Goal: Task Accomplishment & Management: Use online tool/utility

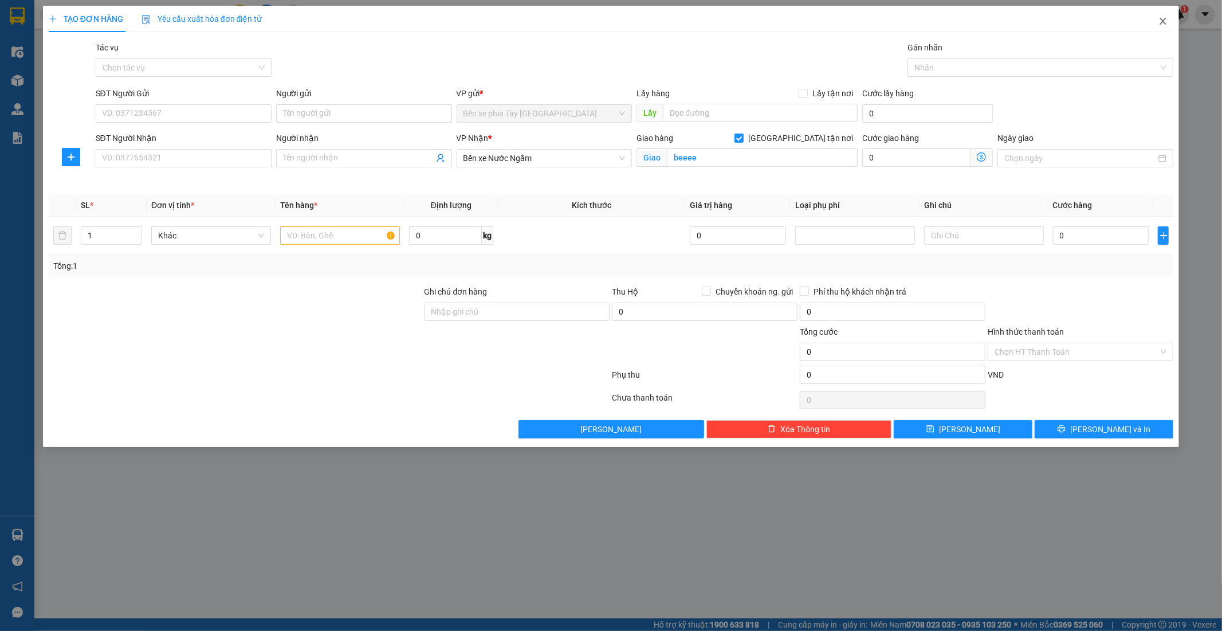
click at [1158, 20] on icon "close" at bounding box center [1162, 21] width 9 height 9
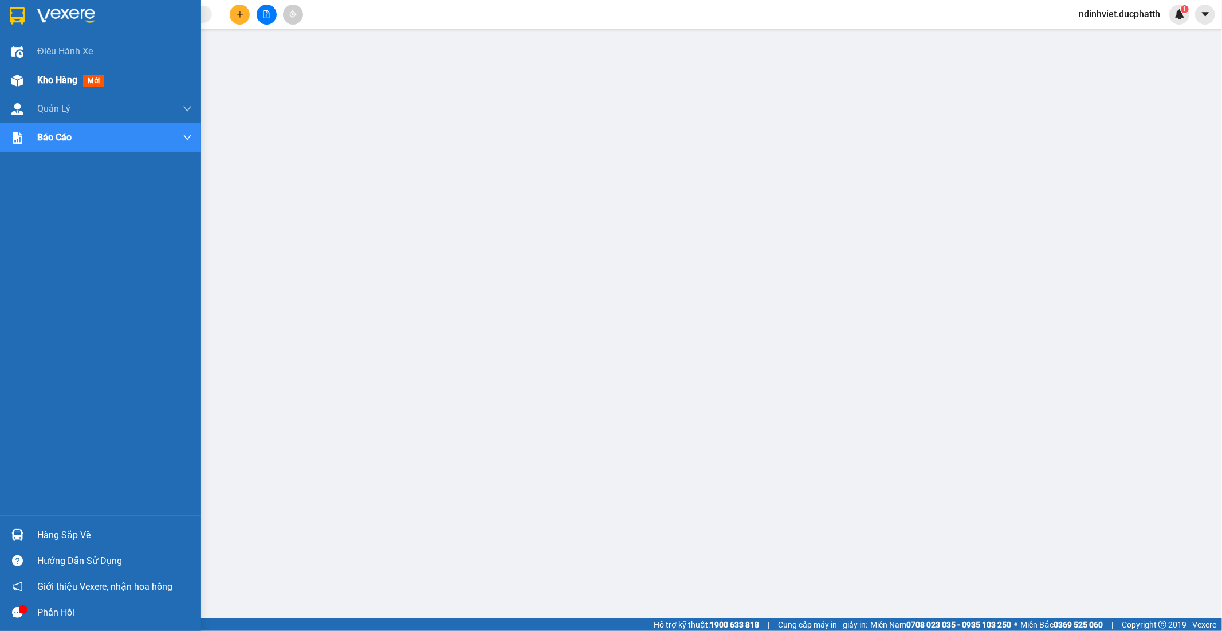
click at [61, 82] on span "Kho hàng" at bounding box center [57, 79] width 40 height 11
